Goal: Transaction & Acquisition: Purchase product/service

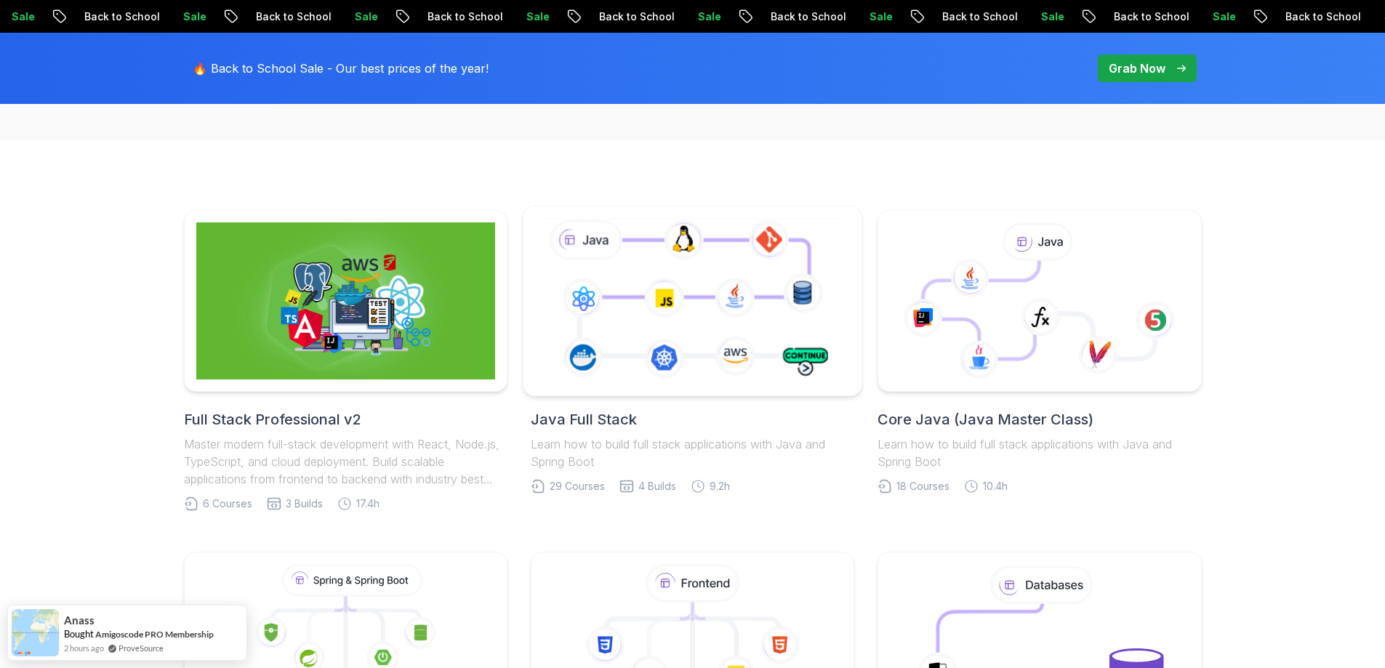
click at [718, 350] on icon at bounding box center [692, 300] width 307 height 171
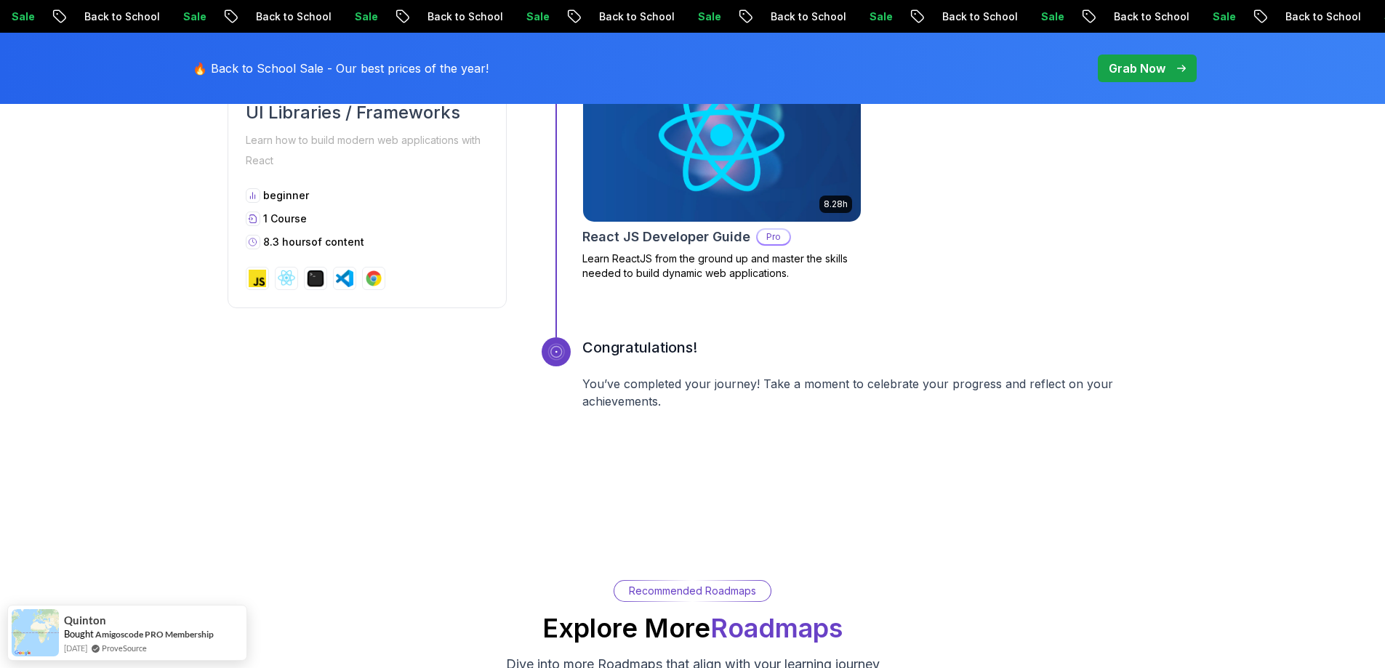
scroll to position [6178, 0]
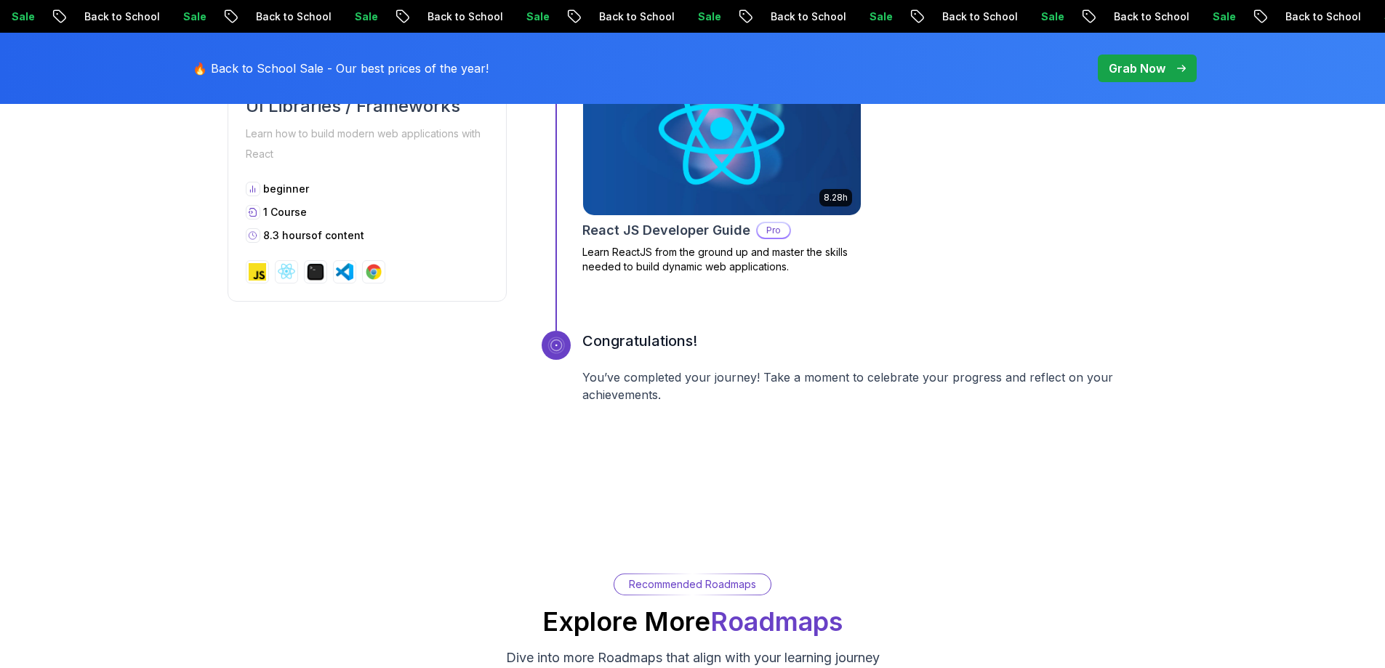
click at [1138, 73] on p "Grab Now" at bounding box center [1136, 68] width 57 height 17
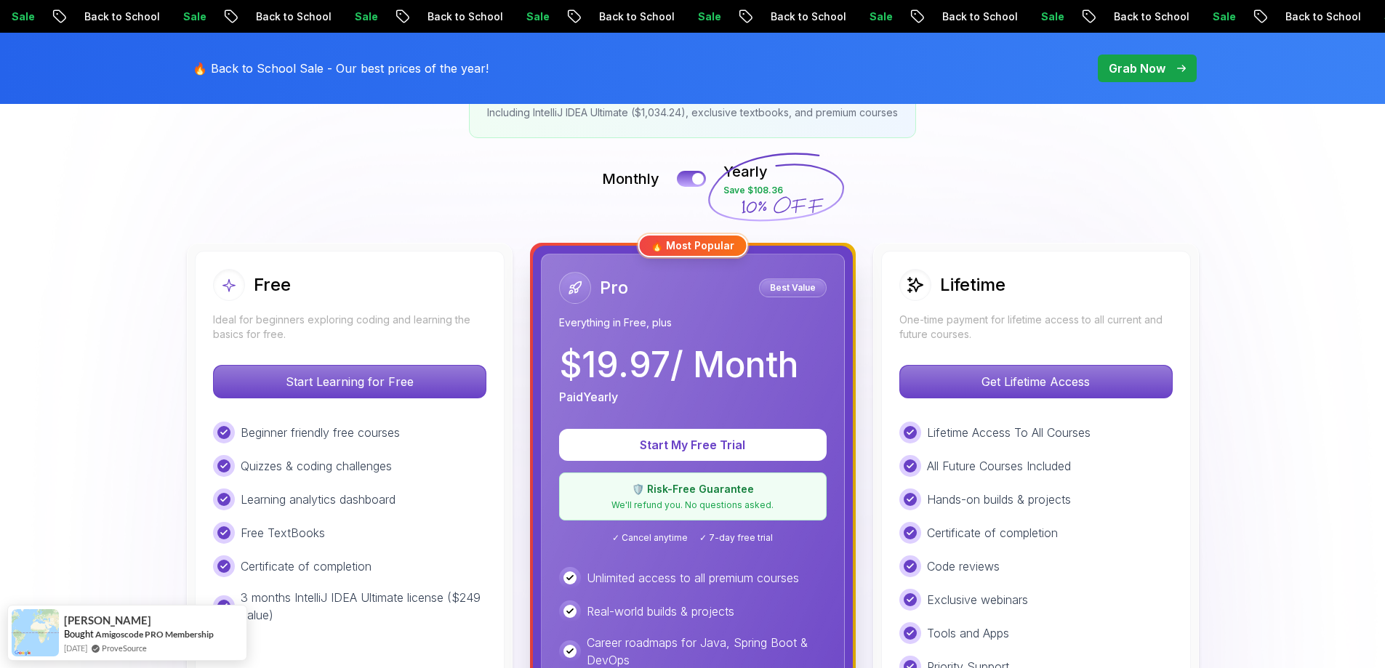
scroll to position [291, 0]
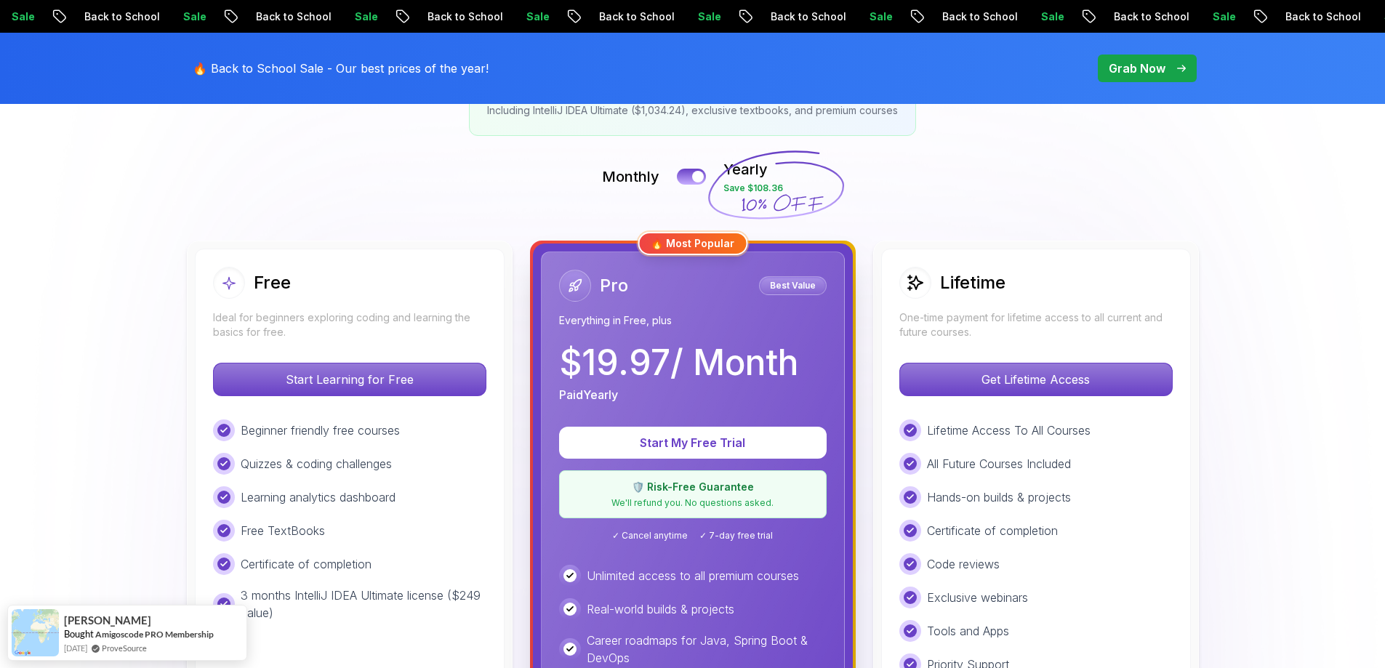
click at [1100, 302] on div "Lifetime One-time payment for lifetime access to all current and future courses." at bounding box center [1035, 303] width 273 height 73
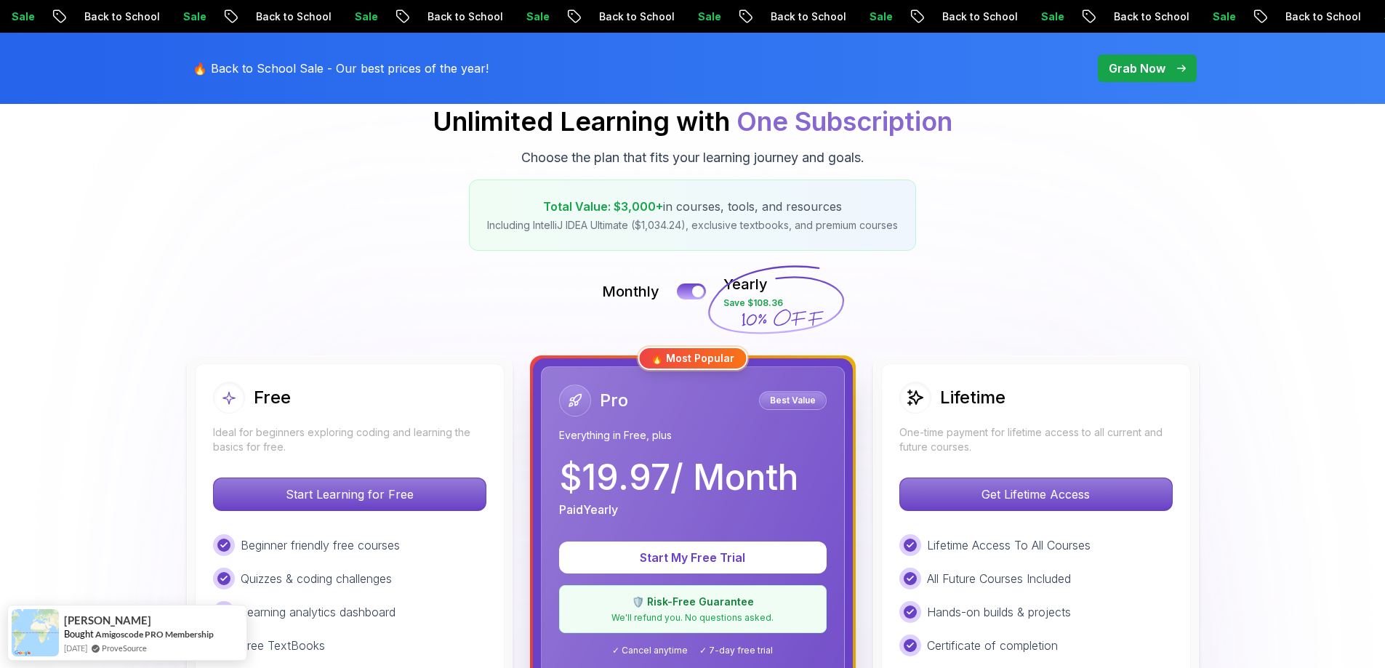
scroll to position [0, 0]
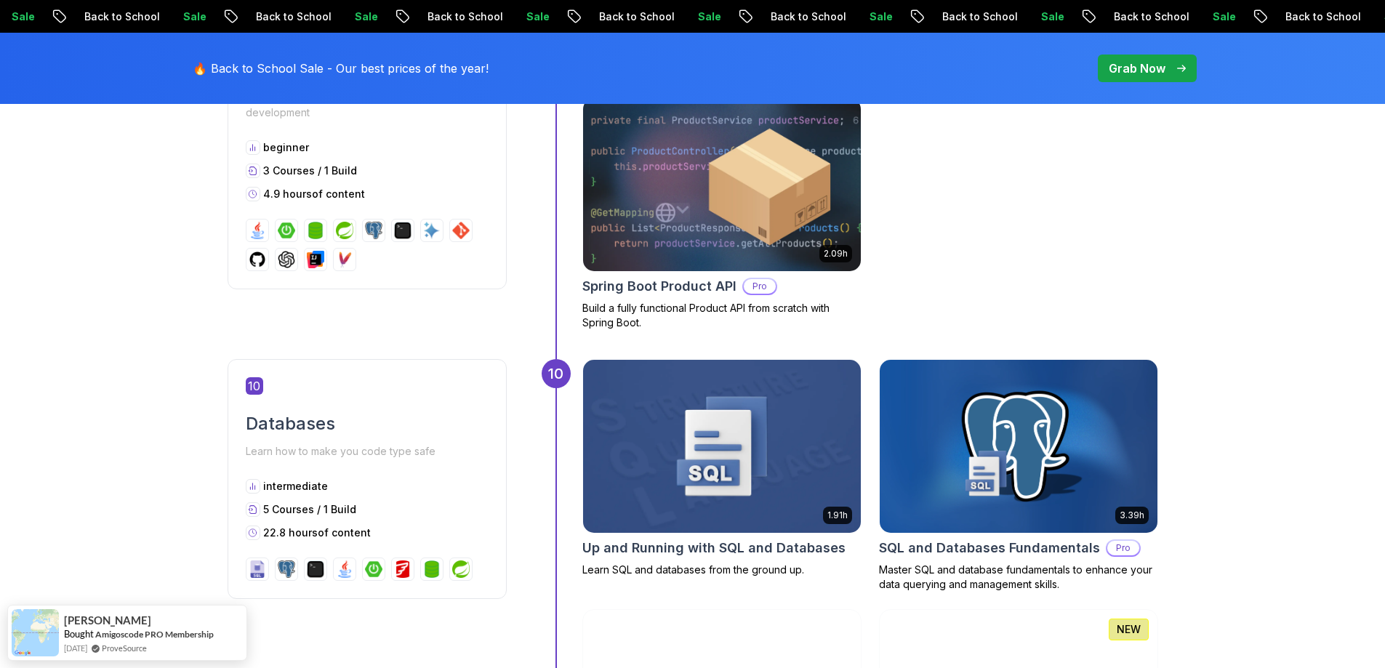
scroll to position [3416, 0]
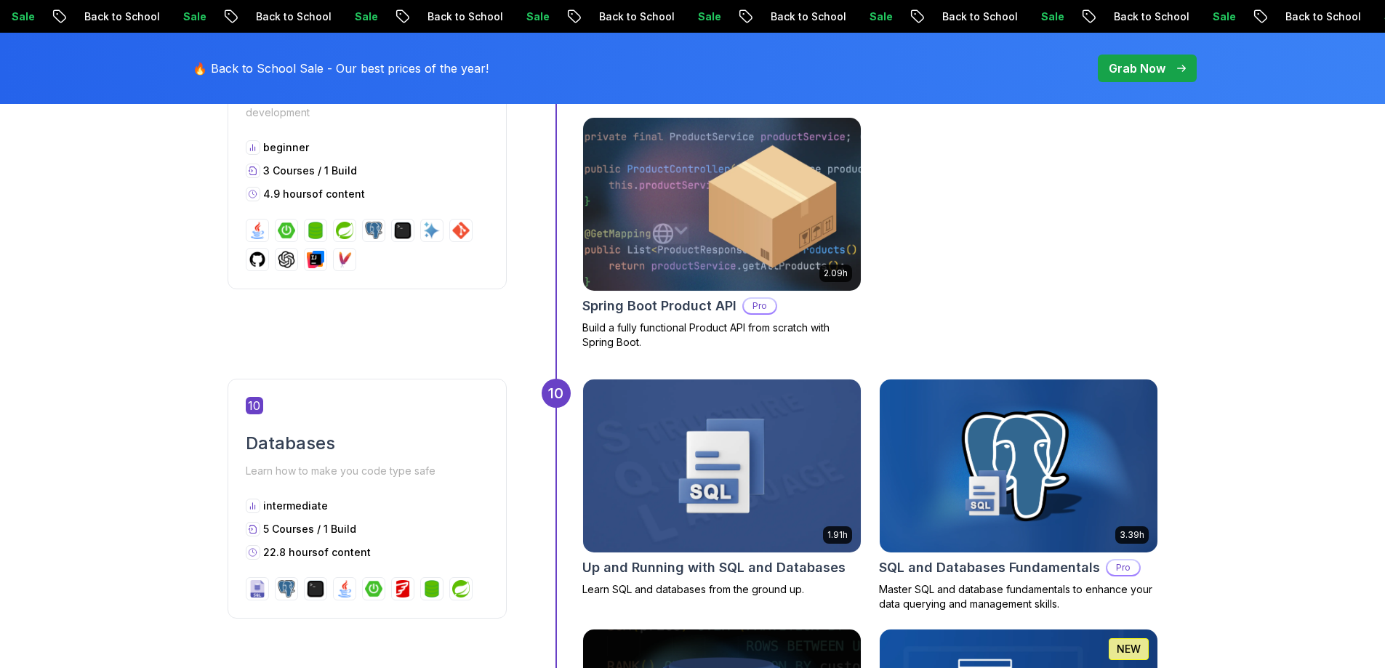
click at [719, 217] on img at bounding box center [721, 204] width 291 height 182
